Goal: Task Accomplishment & Management: Use online tool/utility

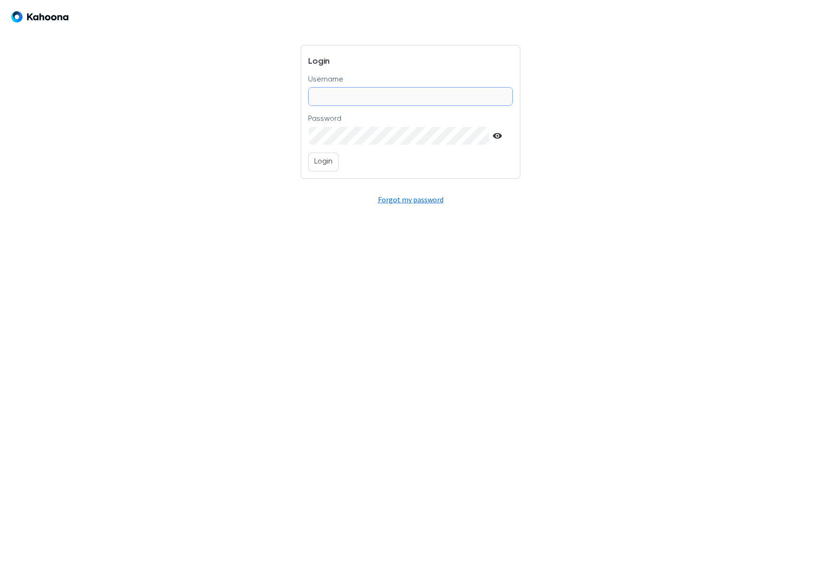
click at [372, 92] on input "Username" at bounding box center [411, 97] width 204 height 18
click at [208, 140] on div "Login Username Password Show password text Login Forgot my password" at bounding box center [411, 137] width 450 height 274
click at [336, 96] on input "Username" at bounding box center [411, 97] width 204 height 18
type input "**********"
click at [318, 160] on p "Login" at bounding box center [323, 162] width 18 height 12
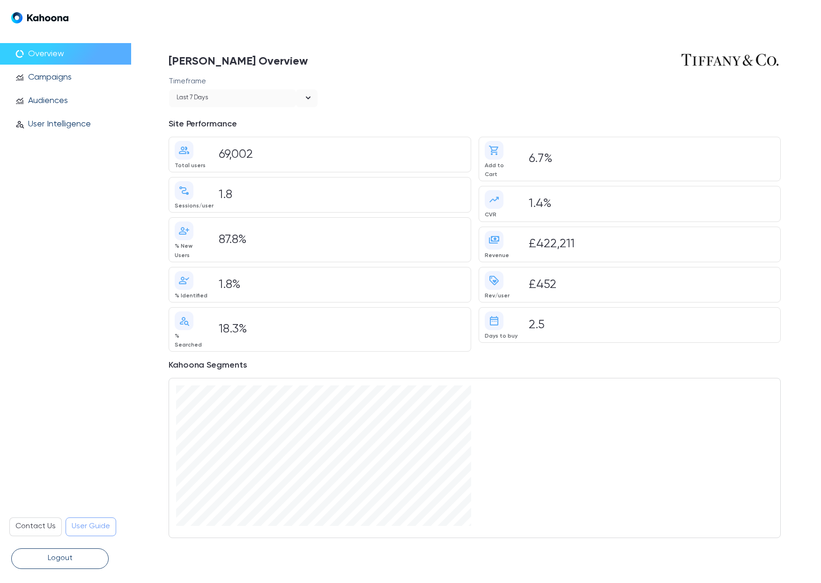
click at [65, 127] on p "User Intelligence" at bounding box center [59, 124] width 63 height 10
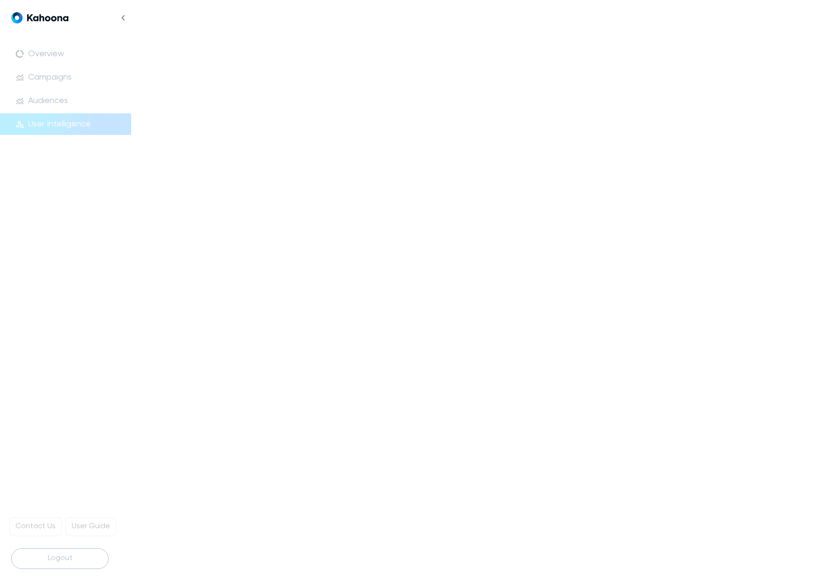
click at [89, 126] on p "User Intelligence" at bounding box center [59, 124] width 63 height 10
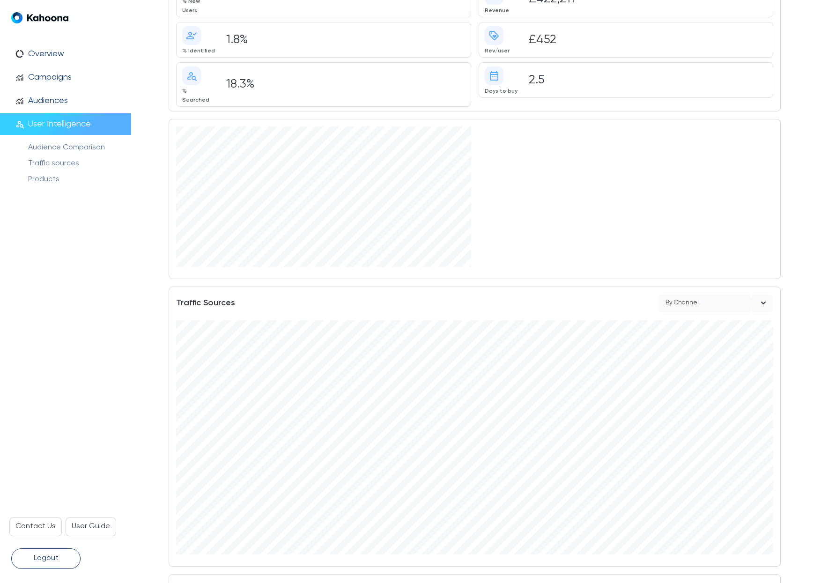
scroll to position [127, 0]
